Goal: Information Seeking & Learning: Check status

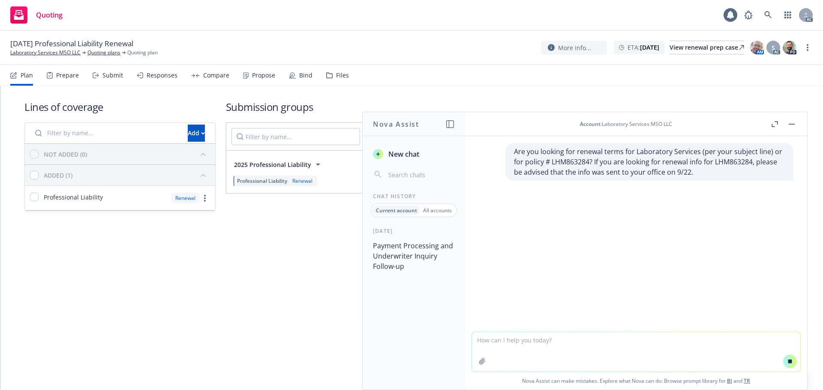
click at [513, 342] on textarea at bounding box center [636, 351] width 328 height 39
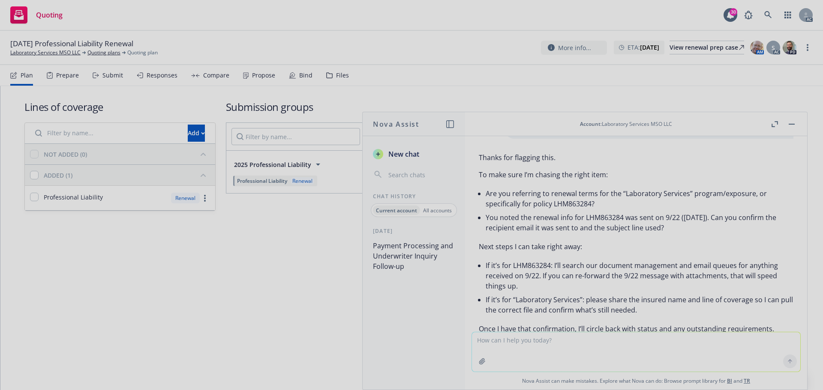
scroll to position [84, 0]
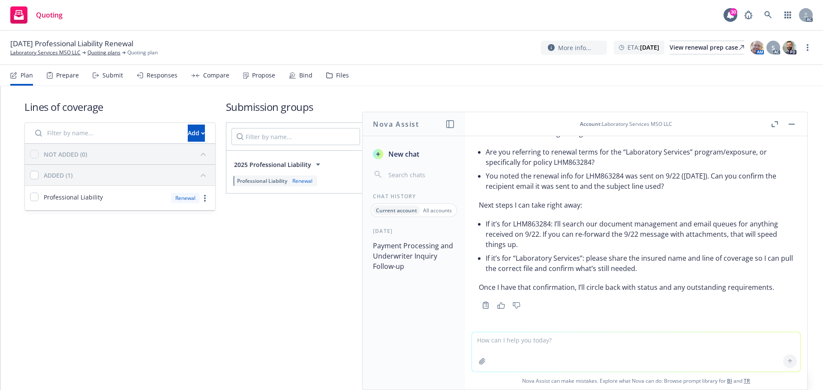
click at [508, 351] on textarea at bounding box center [636, 351] width 328 height 39
paste textarea "Are you looking for renewal terms for Laboratory Services (per your subject lin…"
type textarea "Are you looking for renewal terms for Laboratory Services (per your subject lin…"
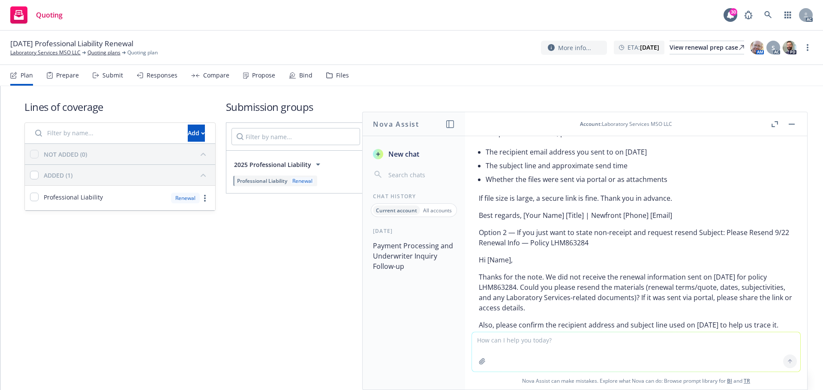
scroll to position [570, 0]
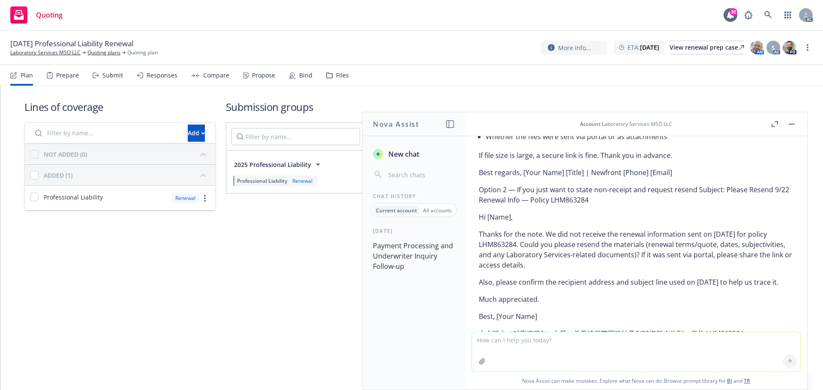
drag, startPoint x: 477, startPoint y: 231, endPoint x: 586, endPoint y: 264, distance: 114.2
click at [586, 264] on div "Here are two concise reply options you can use. I included both English and Chi…" at bounding box center [636, 336] width 328 height 872
copy p "Thanks for the note. We did not receive the renewal information sent on 9/22/20…"
click at [522, 356] on textarea at bounding box center [636, 351] width 328 height 39
paste textarea "Yes, We are looking for renewal terms for Laboratory Services or for policy # L…"
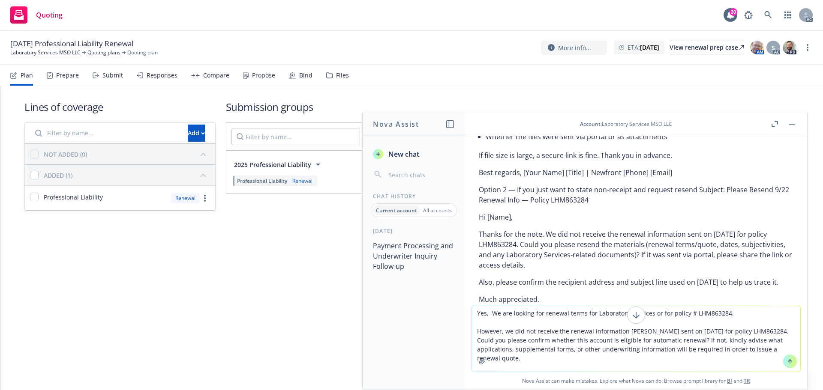
click at [476, 312] on textarea "Yes, We are looking for renewal terms for Laboratory Services or for policy # L…" at bounding box center [636, 338] width 328 height 66
click at [471, 308] on div "Yes, We are looking for renewal terms for Laboratory Services or for policy # L…" at bounding box center [635, 338] width 329 height 67
click at [506, 314] on textarea "Yes, We are looking for renewal terms for Laboratory Services or for policy # L…" at bounding box center [636, 338] width 328 height 66
click at [474, 313] on textarea "Yes, We are looking for renewal terms for Laboratory Services or for policy # L…" at bounding box center [636, 338] width 328 height 66
type textarea "revise Yes, We are looking for renewal terms for Laboratory Services or for pol…"
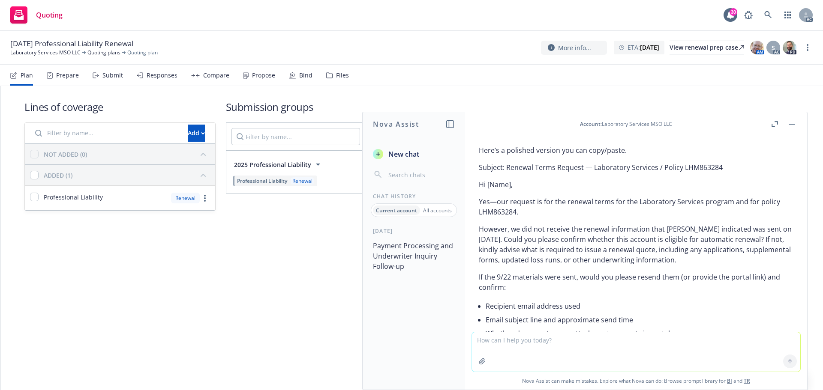
scroll to position [1292, 0]
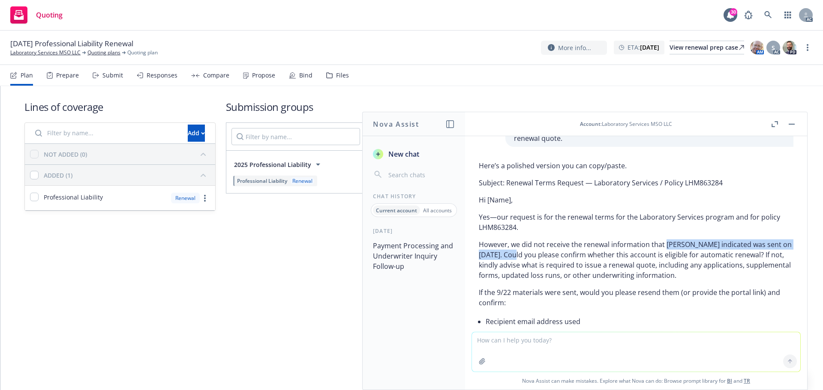
drag, startPoint x: 664, startPoint y: 245, endPoint x: 548, endPoint y: 253, distance: 116.8
click at [548, 253] on p "However, we did not receive the renewal information that Lucy indicated was sen…" at bounding box center [636, 259] width 314 height 41
copy p "Lucy indicated was sent on September 22, 2025."
click at [541, 355] on textarea at bounding box center [636, 351] width 328 height 39
paste textarea "However, we did not receive the renewal information sent on 9/22/2025 by Lucy f…"
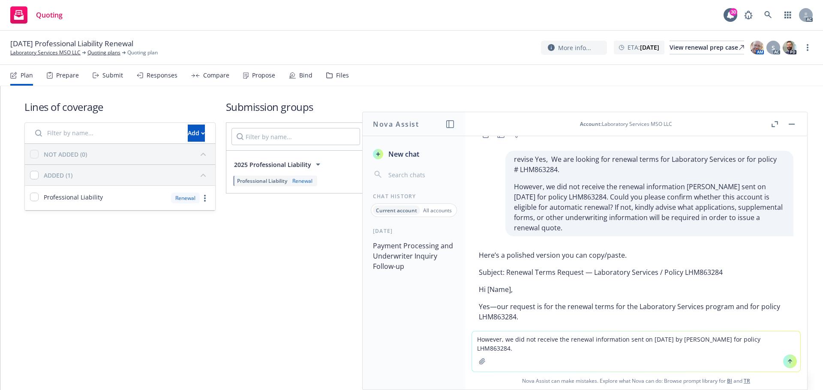
scroll to position [1249, 0]
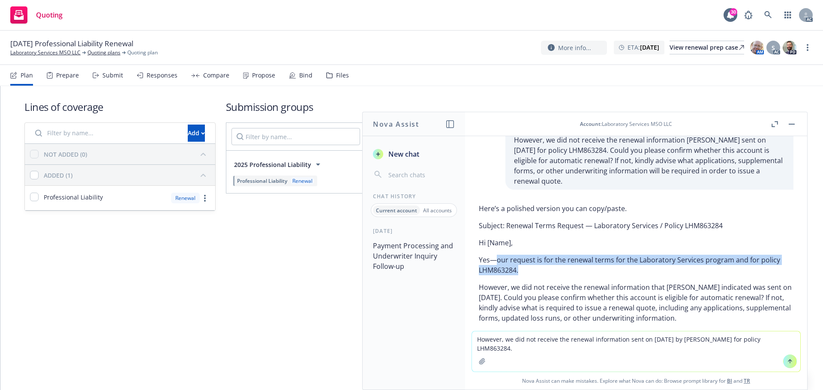
drag, startPoint x: 497, startPoint y: 262, endPoint x: 530, endPoint y: 267, distance: 33.9
click at [530, 267] on p "Yes—our request is for the renewal terms for the Laboratory Services program an…" at bounding box center [636, 265] width 314 height 21
copy p "our request is for the renewal terms for the Laboratory Services program and fo…"
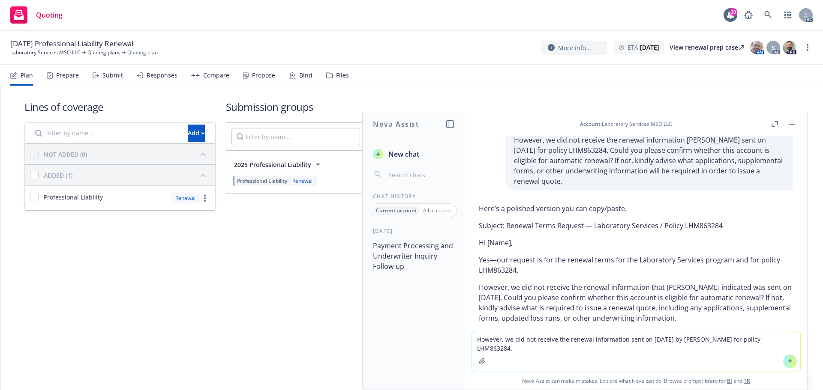
drag, startPoint x: 768, startPoint y: 340, endPoint x: 425, endPoint y: 341, distance: 342.3
click at [464, 341] on div "Nova Assist New chat Chat History Current account All accounts 2 days ago Payme…" at bounding box center [635, 251] width 343 height 278
paste textarea "Yes, our request is for the renewal terms for the Laboratory Services and for p…"
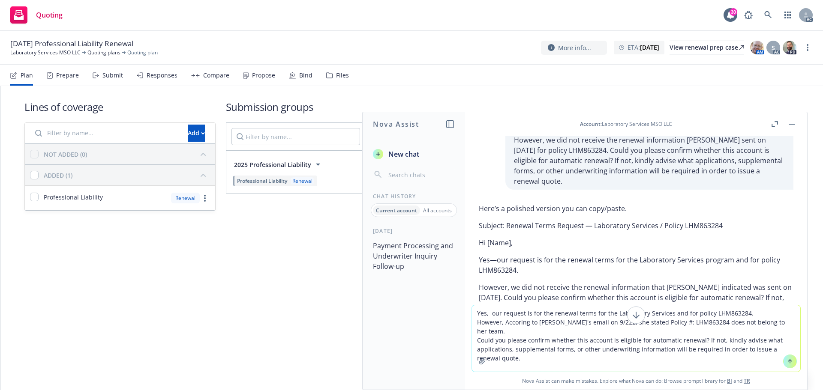
click at [473, 311] on textarea "Yes, our request is for the renewal terms for the Laboratory Services and for p…" at bounding box center [636, 338] width 328 height 66
type textarea "revise Yes, our request is for the renewal terms for the Laboratory Services an…"
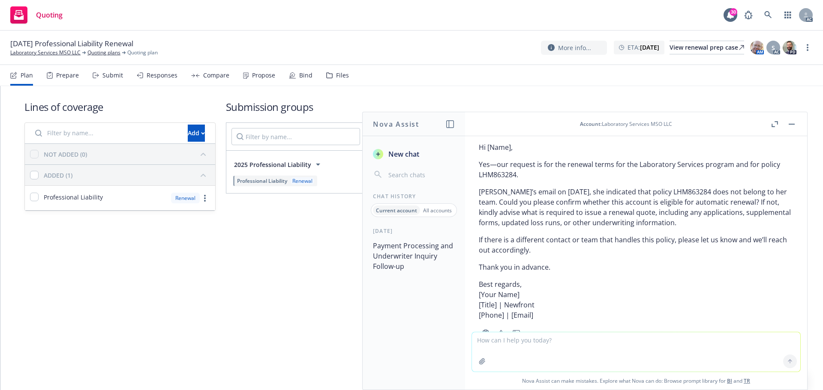
scroll to position [1701, 0]
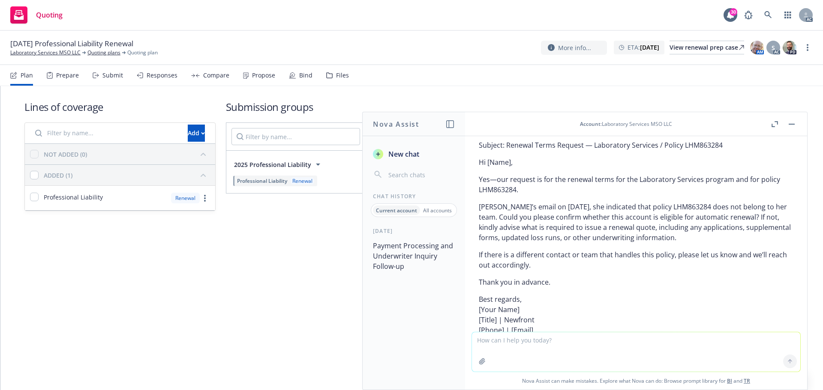
drag, startPoint x: 493, startPoint y: 188, endPoint x: 741, endPoint y: 234, distance: 252.7
click at [741, 234] on div "Here’s a polished version you can copy/paste. Subject: Renewal Terms Request — …" at bounding box center [636, 229] width 314 height 219
copy div "Yes—our request is for the renewal terms for the Laboratory Services program an…"
click at [547, 354] on textarea at bounding box center [636, 351] width 328 height 39
paste textarea "According to the insured's email, they have our payment scheduled for 10/1. Our…"
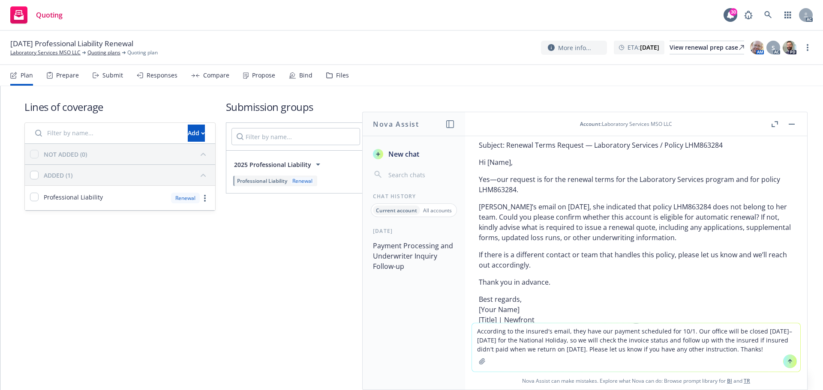
click at [472, 332] on textarea "According to the insured's email, they have our payment scheduled for 10/1. Our…" at bounding box center [636, 347] width 328 height 48
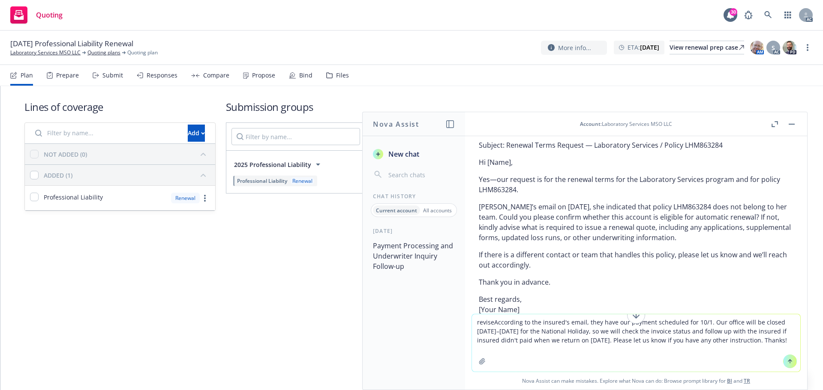
type textarea "revise According to the insured's email, they have our payment scheduled for 10…"
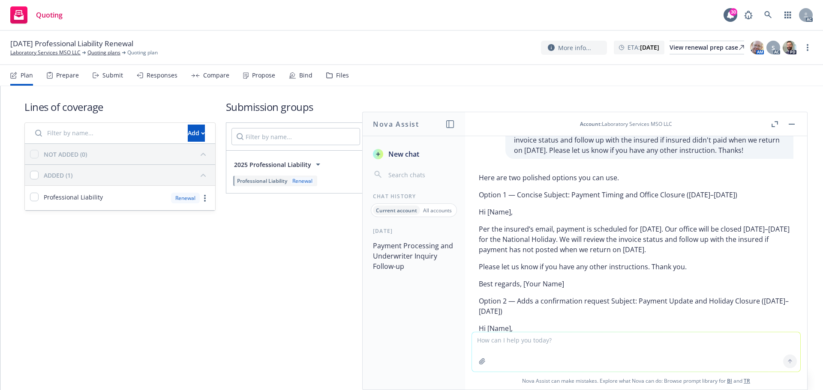
scroll to position [1970, 0]
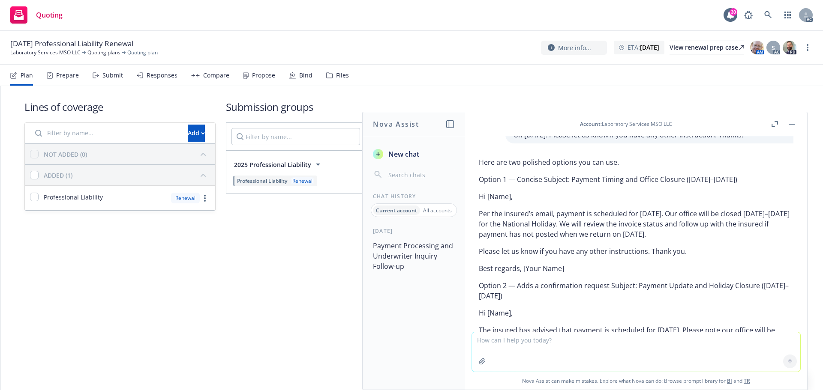
drag, startPoint x: 620, startPoint y: 235, endPoint x: 738, endPoint y: 249, distance: 118.7
click at [738, 239] on p "Per the insured’s email, payment is scheduled for October 1, 2025. Our office w…" at bounding box center [636, 224] width 314 height 31
copy p "We will review the invoice status and follow up with the insured if payment has…"
click at [739, 230] on p "Per the insured’s email, payment is scheduled for October 1, 2025. Our office w…" at bounding box center [636, 224] width 314 height 31
click at [538, 232] on p "Per the insured’s email, payment is scheduled for October 1, 2025. Our office w…" at bounding box center [636, 224] width 314 height 31
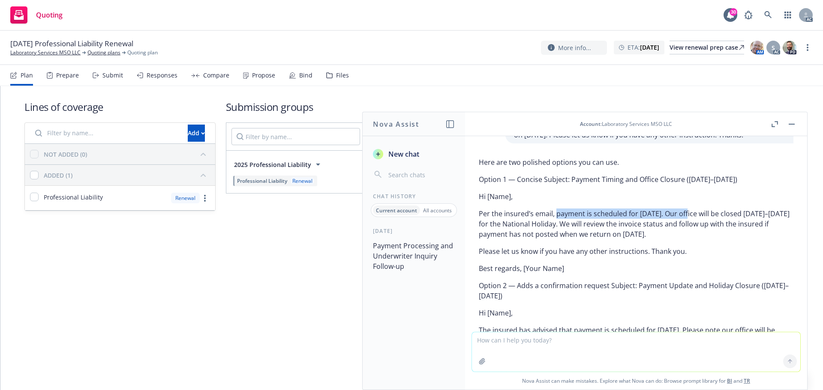
drag, startPoint x: 555, startPoint y: 224, endPoint x: 688, endPoint y: 223, distance: 133.7
click at [688, 223] on p "Per the insured’s email, payment is scheduled for October 1, 2025. Our office w…" at bounding box center [636, 224] width 314 height 31
copy p "payment is scheduled for October 1, 2025"
click at [538, 334] on textarea at bounding box center [636, 351] width 328 height 39
paste textarea "The need by date is same as the snoozed until date of 10/6,"
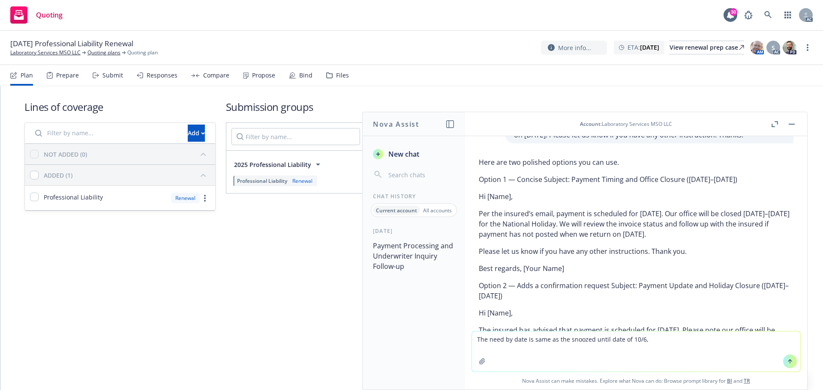
click at [473, 339] on textarea "The need by date is same as the snoozed until date of 10/6," at bounding box center [636, 352] width 328 height 40
type textarea "revise The need by date is same as the snoozed until date of 10/6,"
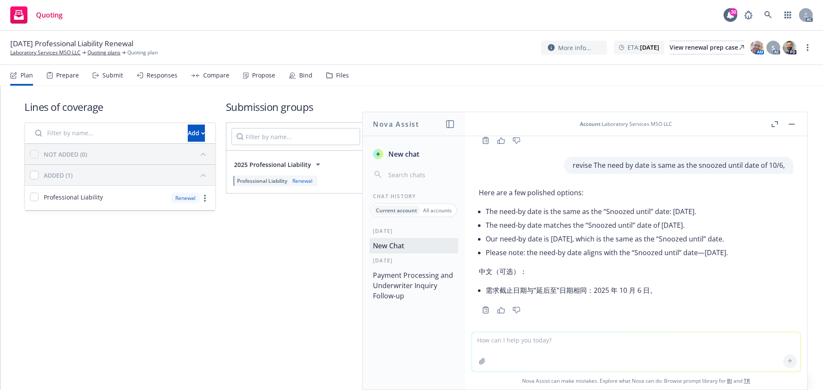
scroll to position [2268, 0]
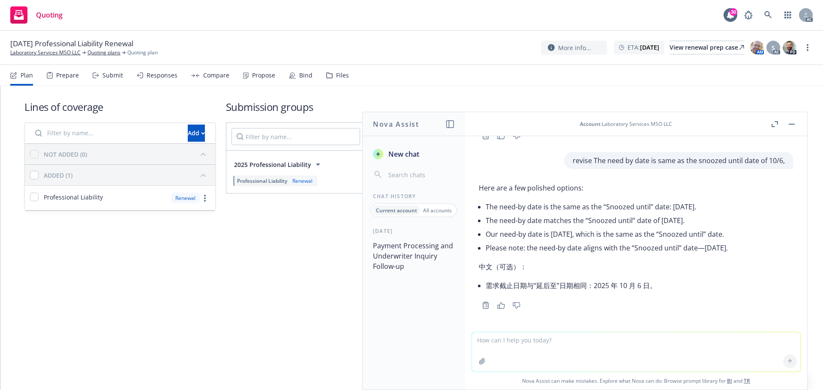
drag, startPoint x: 485, startPoint y: 206, endPoint x: 733, endPoint y: 205, distance: 248.5
click at [727, 205] on div "Here are a few polished options: The need-by date is the same as the “Snoozed u…" at bounding box center [603, 237] width 249 height 117
copy li "The need-by date is the same as the “Snoozed until” date: October 6, 2025."
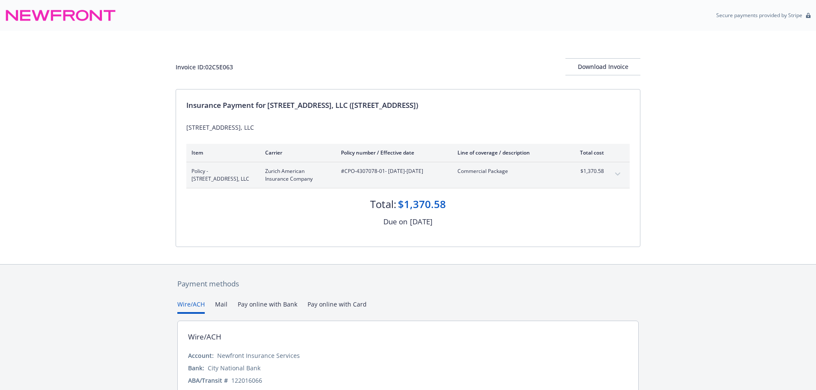
drag, startPoint x: 267, startPoint y: 105, endPoint x: 594, endPoint y: 99, distance: 327.4
click at [594, 99] on div "Insurance Payment for [STREET_ADDRESS], LLC ([STREET_ADDRESS]) [GEOGRAPHIC_DATA…" at bounding box center [408, 168] width 464 height 157
click at [303, 117] on div "Insurance Payment for [STREET_ADDRESS], LLC ([STREET_ADDRESS]) [GEOGRAPHIC_DATA…" at bounding box center [408, 168] width 464 height 157
